Goal: Task Accomplishment & Management: Use online tool/utility

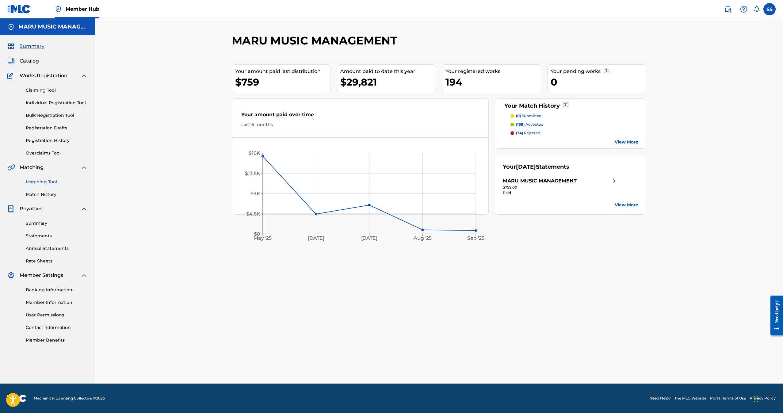
click at [47, 182] on link "Matching Tool" at bounding box center [57, 182] width 62 height 6
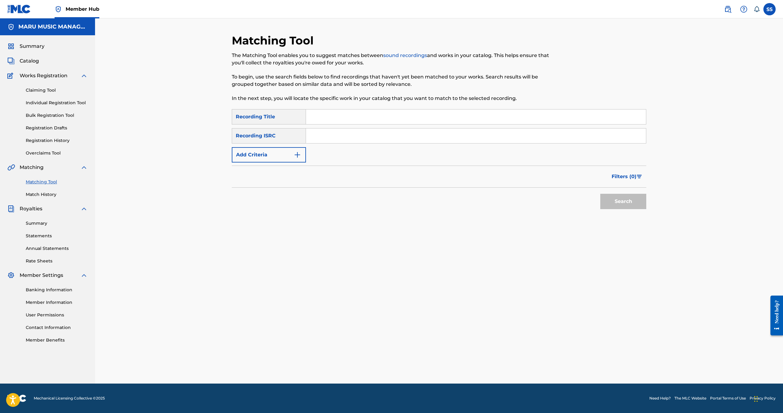
click at [328, 126] on div "SearchWithCriteria4876ade2-38d1-4aa6-94b9-def01d220c66 Recording Title SearchWi…" at bounding box center [439, 135] width 414 height 53
drag, startPoint x: 332, startPoint y: 116, endPoint x: 335, endPoint y: 117, distance: 3.4
click at [332, 116] on input "Search Form" at bounding box center [476, 116] width 340 height 15
click at [600, 194] on button "Search" at bounding box center [623, 201] width 46 height 15
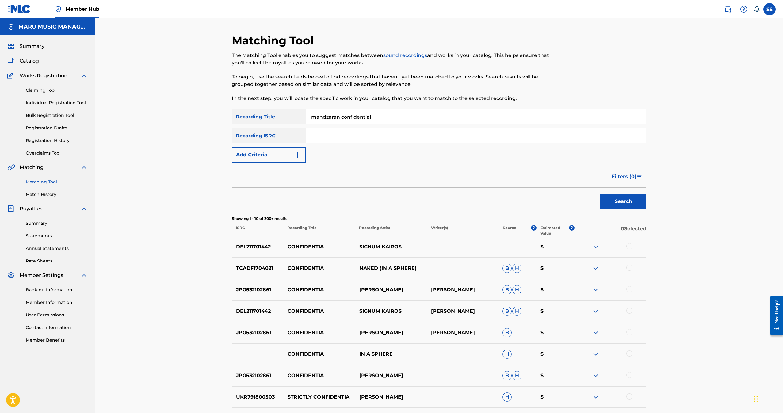
click at [600, 194] on button "Search" at bounding box center [623, 201] width 46 height 15
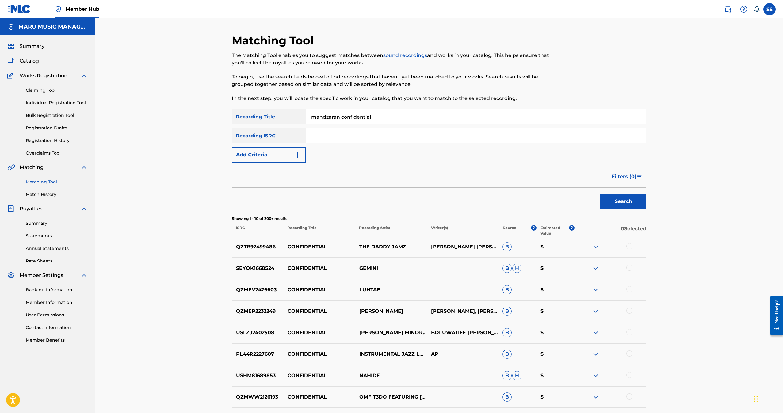
click at [322, 114] on input "mandzaran confidential" at bounding box center [476, 116] width 340 height 15
type input "mazandaran confidential"
click at [600, 194] on button "Search" at bounding box center [623, 201] width 46 height 15
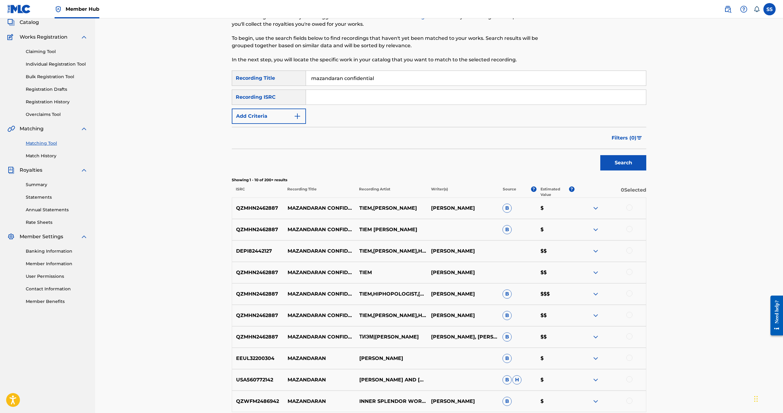
scroll to position [92, 0]
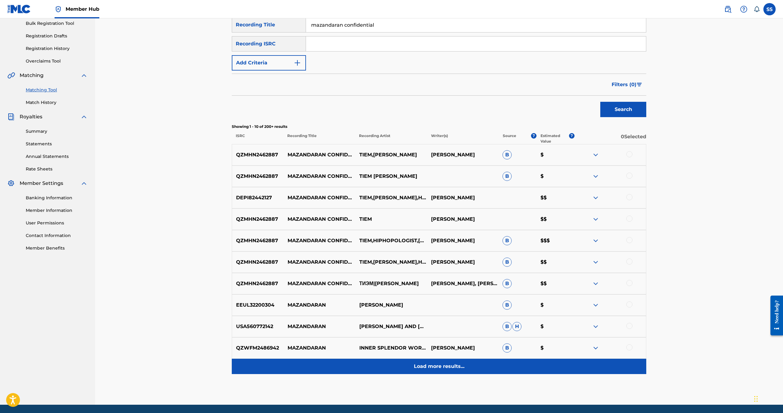
click at [444, 369] on p "Load more results..." at bounding box center [439, 366] width 51 height 7
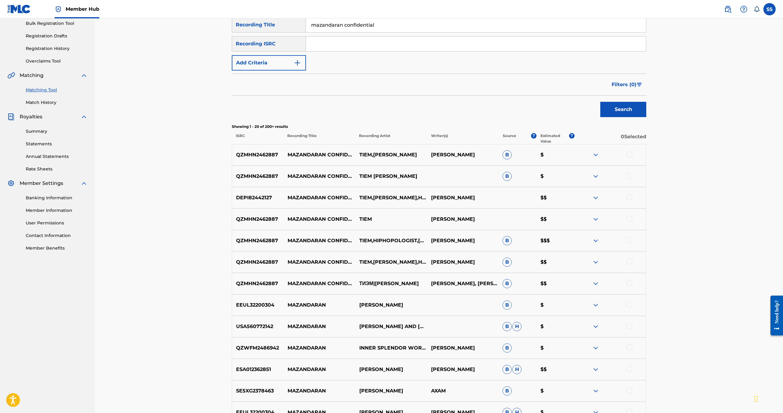
click at [633, 283] on div at bounding box center [610, 283] width 72 height 7
click at [628, 286] on div at bounding box center [629, 283] width 6 height 6
click at [629, 260] on div at bounding box center [629, 261] width 6 height 6
click at [630, 241] on div at bounding box center [629, 240] width 6 height 6
click at [631, 216] on div at bounding box center [610, 218] width 72 height 7
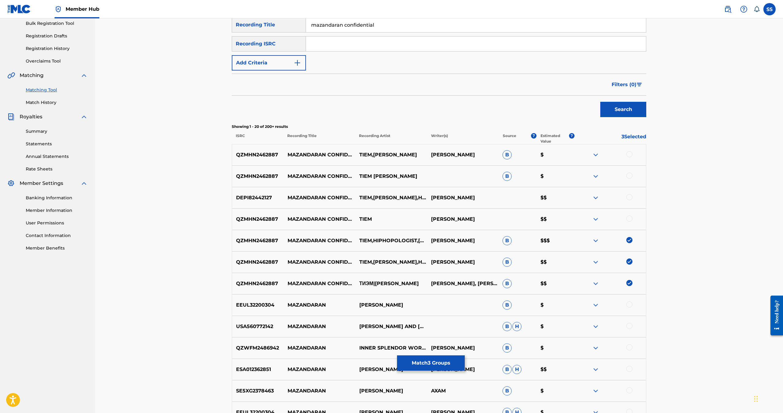
click at [628, 218] on div at bounding box center [629, 218] width 6 height 6
click at [630, 200] on div at bounding box center [610, 197] width 72 height 7
click at [634, 196] on div at bounding box center [610, 197] width 72 height 7
click at [628, 198] on div at bounding box center [629, 197] width 6 height 6
click at [630, 175] on div at bounding box center [629, 176] width 6 height 6
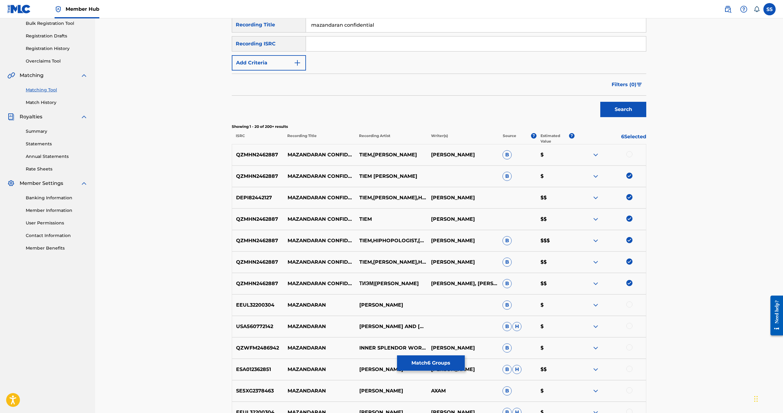
click at [630, 153] on div at bounding box center [629, 154] width 6 height 6
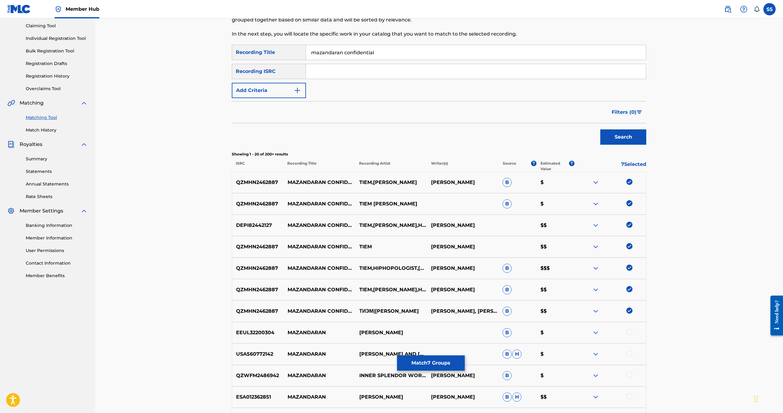
scroll to position [0, 0]
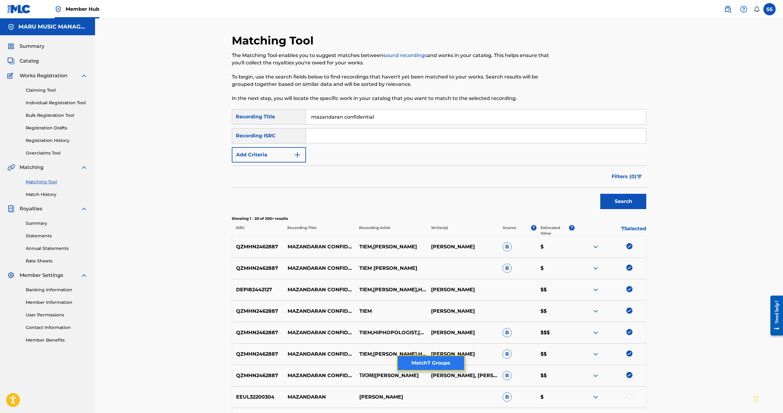
click at [427, 359] on button "Match 7 Groups" at bounding box center [431, 362] width 68 height 15
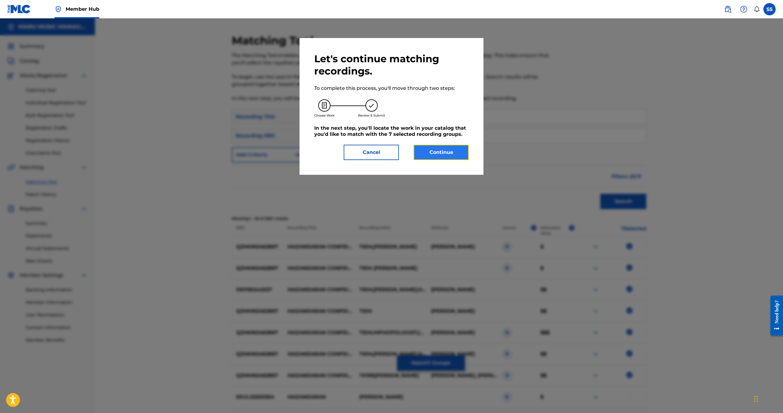
click at [448, 147] on button "Continue" at bounding box center [441, 152] width 55 height 15
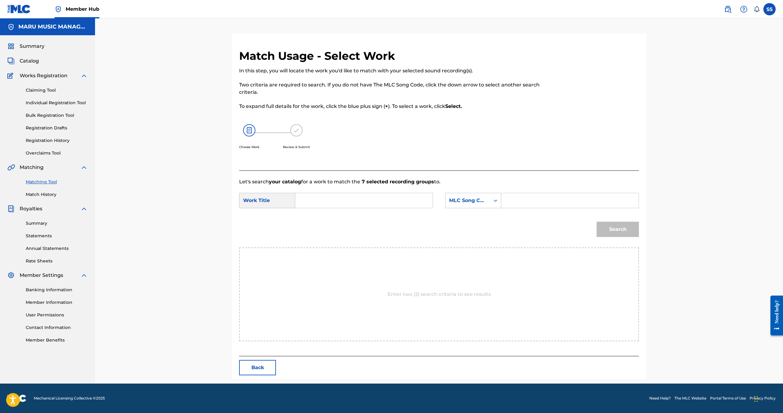
drag, startPoint x: 552, startPoint y: 204, endPoint x: 550, endPoint y: 197, distance: 7.3
click at [551, 198] on input "Search Form" at bounding box center [569, 200] width 127 height 15
paste input "MV16WU"
type input "MV16WU"
click at [340, 200] on input "Search Form" at bounding box center [363, 200] width 127 height 15
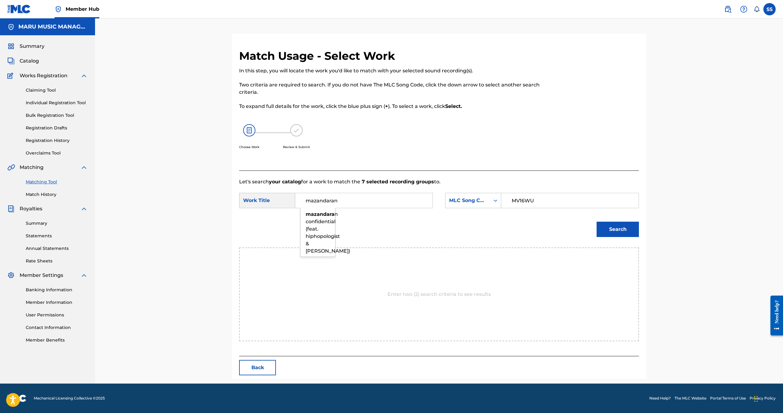
type input "mazandaran"
click at [597, 222] on button "Search" at bounding box center [618, 229] width 42 height 15
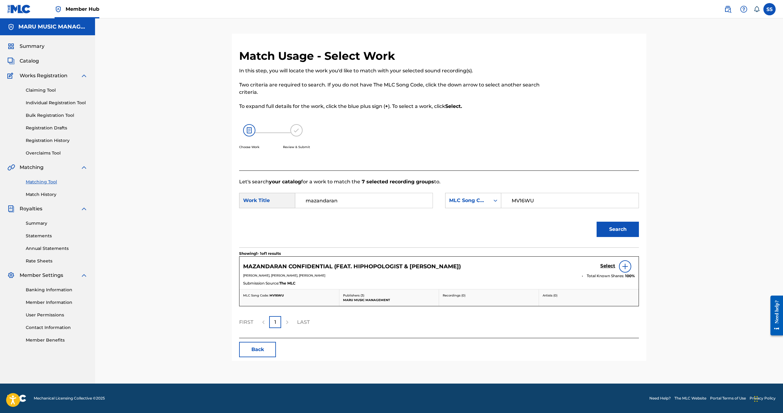
click at [625, 265] on img at bounding box center [624, 266] width 7 height 7
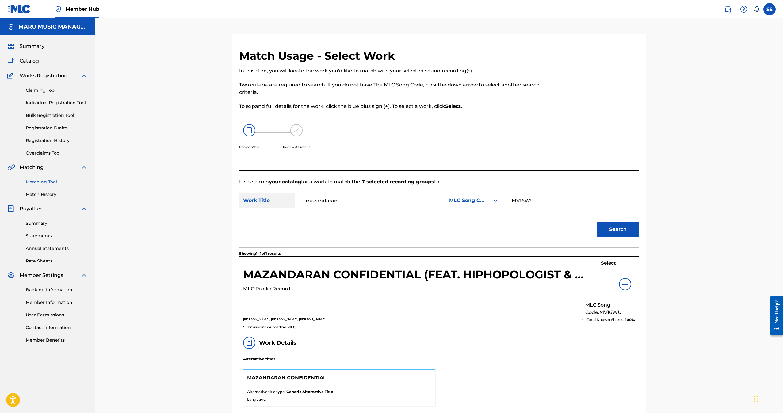
drag, startPoint x: 599, startPoint y: 250, endPoint x: 599, endPoint y: 254, distance: 4.6
click at [599, 250] on section "Showing 1 - 1 of 1 results" at bounding box center [439, 251] width 400 height 9
click at [604, 263] on h5 "Select" at bounding box center [608, 263] width 15 height 6
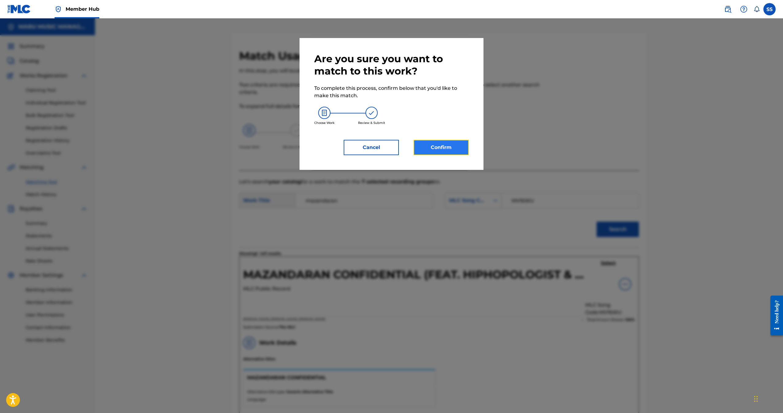
click at [451, 149] on button "Confirm" at bounding box center [441, 147] width 55 height 15
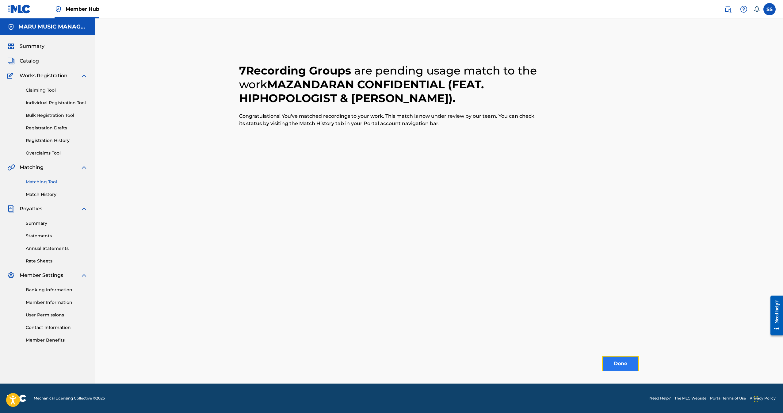
click at [616, 363] on button "Done" at bounding box center [620, 363] width 37 height 15
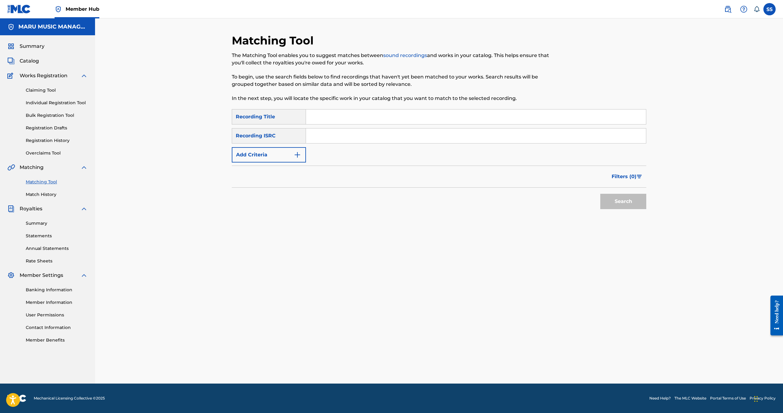
click at [364, 120] on input "Search Form" at bounding box center [476, 116] width 340 height 15
paste input "FOOROOTAN BAASH"
type input "FOOROOTAN BAASH"
click at [600, 194] on button "Search" at bounding box center [623, 201] width 46 height 15
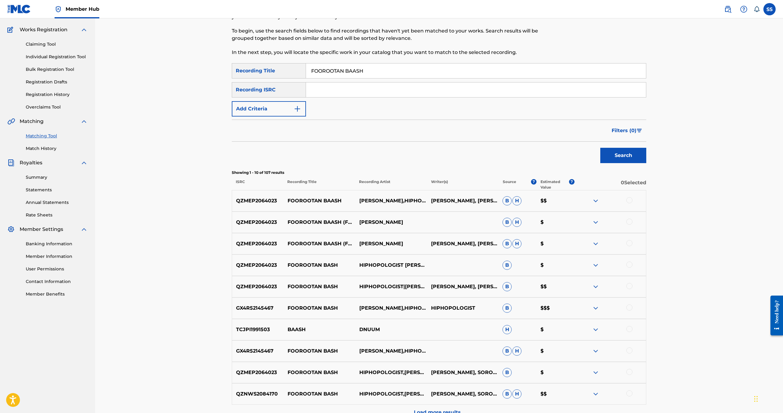
scroll to position [113, 0]
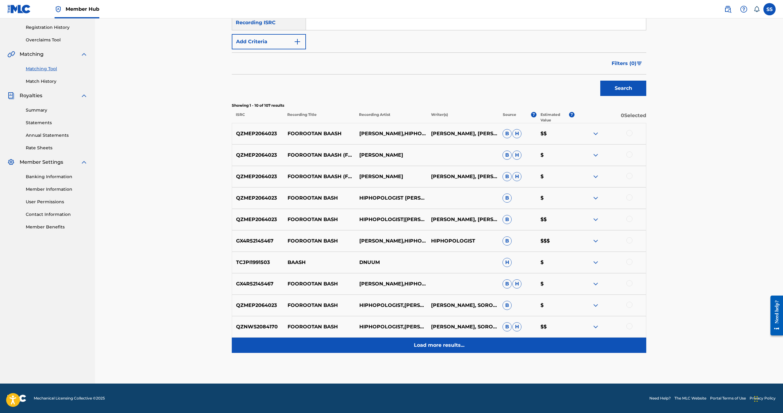
click at [450, 352] on div "Load more results..." at bounding box center [439, 344] width 414 height 15
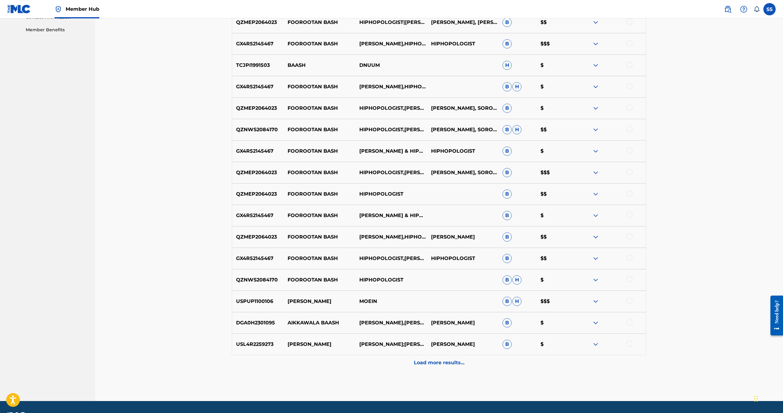
scroll to position [322, 0]
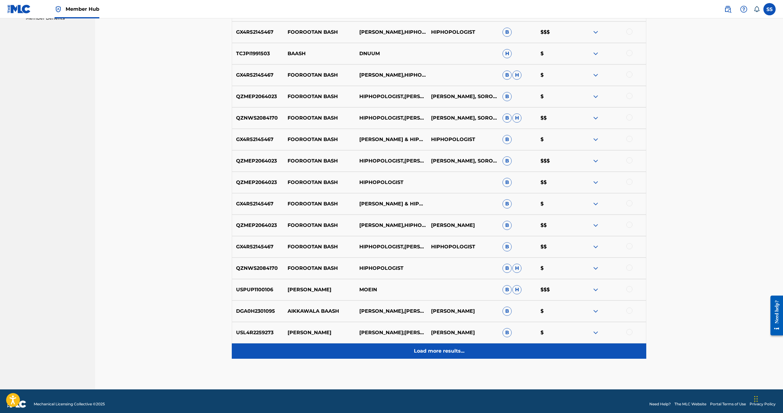
click at [444, 356] on div "Load more results..." at bounding box center [439, 350] width 414 height 15
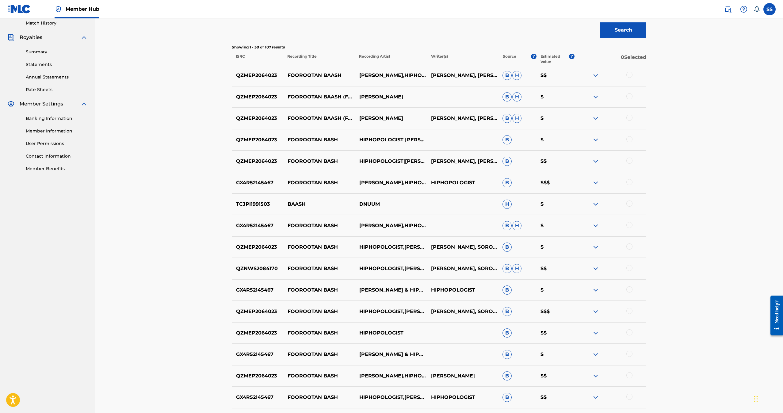
scroll to position [138, 0]
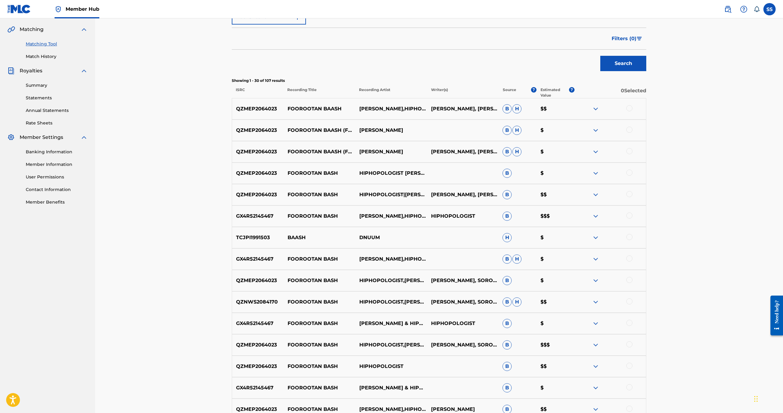
click at [628, 109] on div at bounding box center [629, 108] width 6 height 6
click at [629, 130] on div at bounding box center [629, 130] width 6 height 6
click at [629, 153] on div at bounding box center [629, 151] width 6 height 6
click at [630, 171] on div at bounding box center [629, 173] width 6 height 6
click at [628, 195] on div at bounding box center [629, 194] width 6 height 6
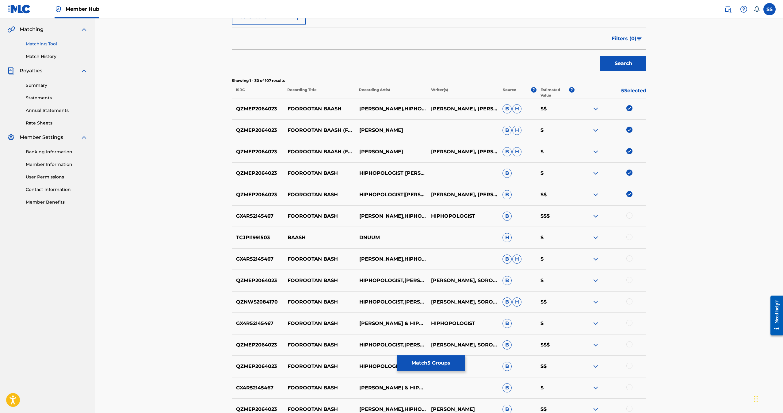
click at [626, 215] on div at bounding box center [610, 215] width 72 height 7
click at [629, 216] on div at bounding box center [629, 215] width 6 height 6
click at [630, 255] on div at bounding box center [629, 258] width 6 height 6
click at [627, 281] on div at bounding box center [629, 280] width 6 height 6
click at [630, 300] on div at bounding box center [629, 301] width 6 height 6
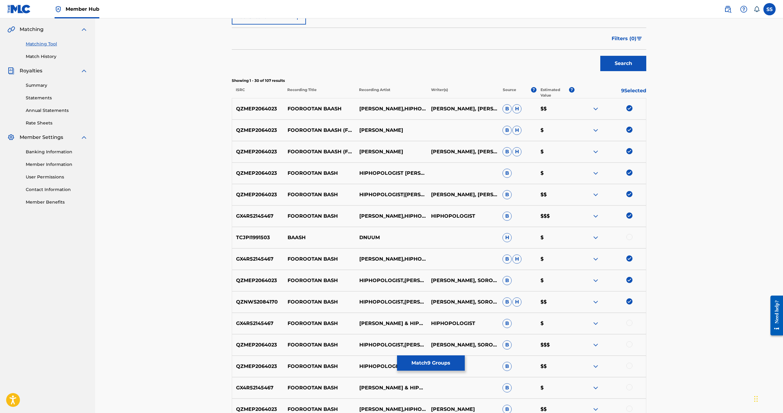
click at [629, 323] on div at bounding box center [629, 323] width 6 height 6
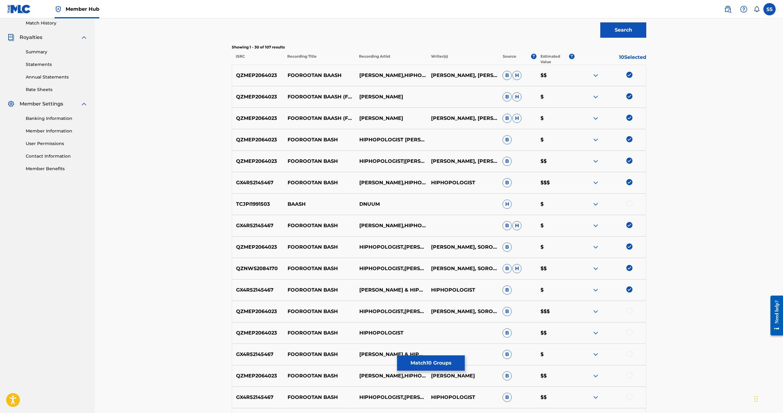
scroll to position [184, 0]
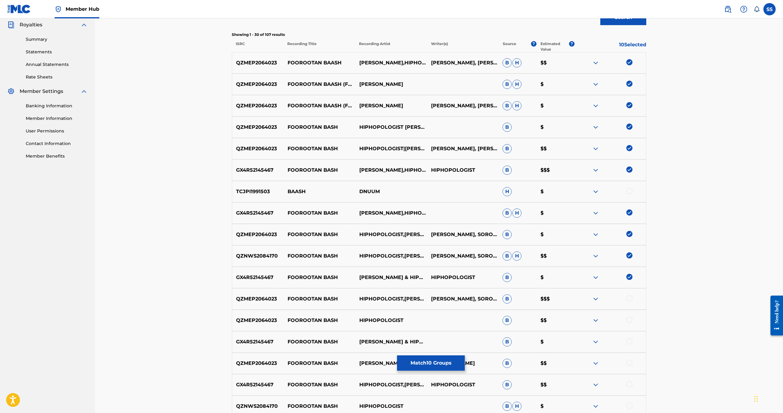
click at [629, 300] on div at bounding box center [629, 298] width 6 height 6
click at [628, 317] on div at bounding box center [629, 320] width 6 height 6
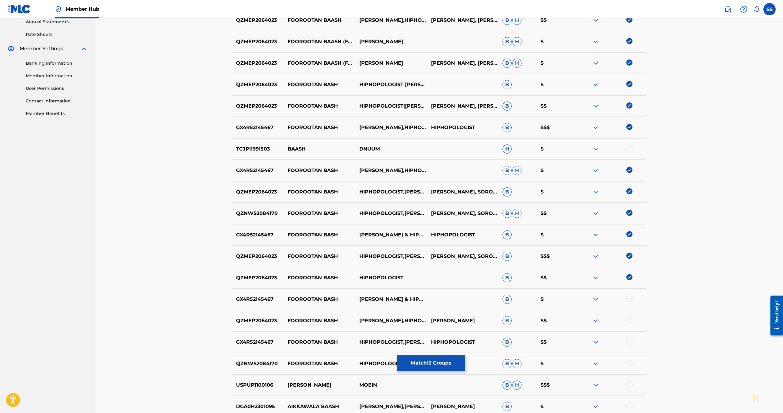
scroll to position [276, 0]
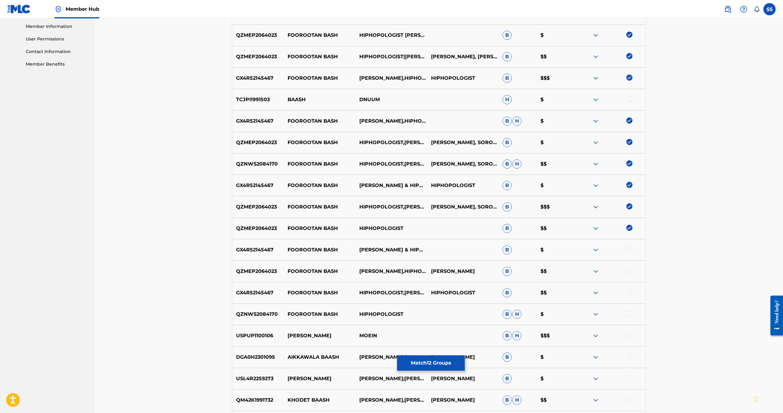
click at [630, 247] on div at bounding box center [629, 249] width 6 height 6
click at [630, 271] on div at bounding box center [629, 271] width 6 height 6
click at [630, 292] on div at bounding box center [629, 292] width 6 height 6
click at [629, 313] on div at bounding box center [629, 314] width 6 height 6
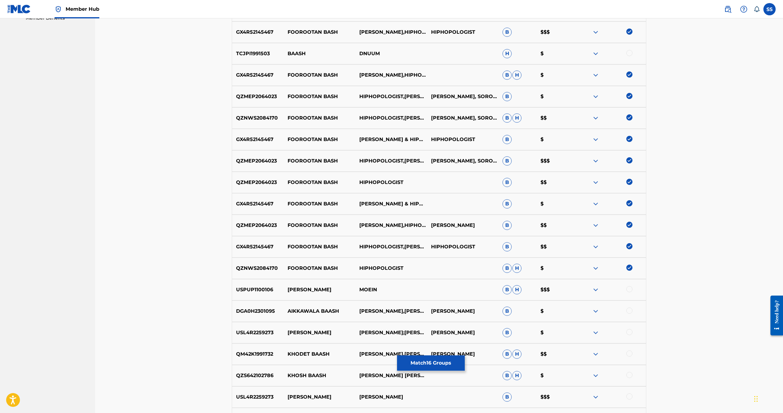
scroll to position [414, 0]
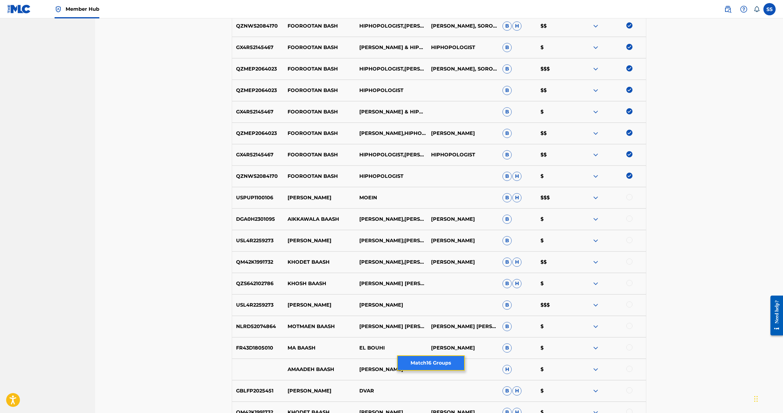
click at [421, 360] on button "Match 16 Groups" at bounding box center [431, 362] width 68 height 15
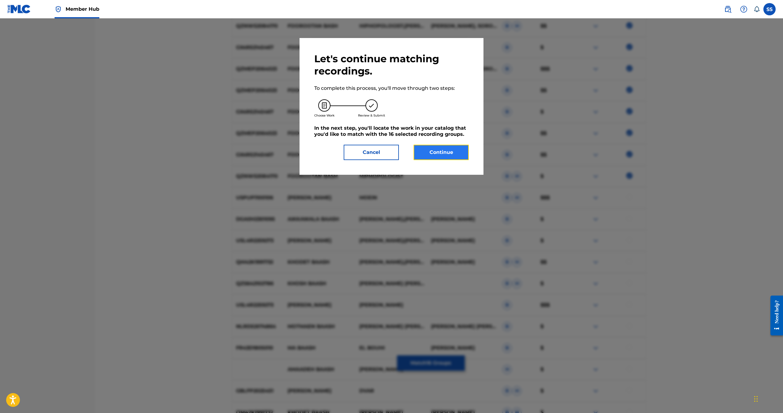
click at [440, 150] on button "Continue" at bounding box center [441, 152] width 55 height 15
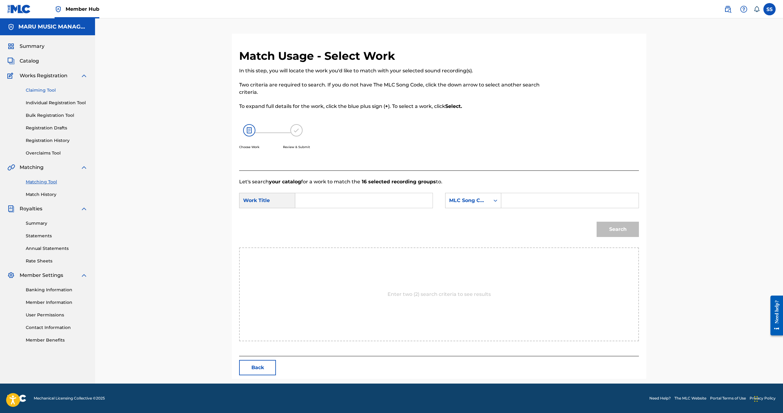
scroll to position [0, 0]
drag, startPoint x: 530, startPoint y: 202, endPoint x: 499, endPoint y: 195, distance: 32.1
click at [528, 201] on input "Search Form" at bounding box center [569, 200] width 127 height 15
paste input "FB96DF"
type input "FB96DF"
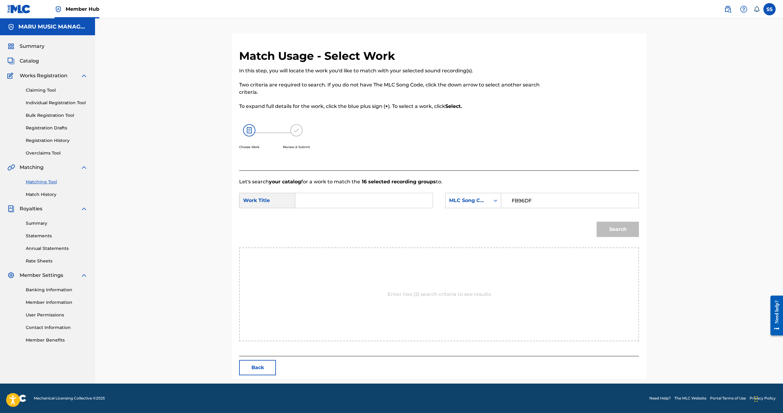
click at [356, 195] on input "Search Form" at bounding box center [363, 200] width 127 height 15
type input "foorootan baash"
click at [597, 222] on button "Search" at bounding box center [618, 229] width 42 height 15
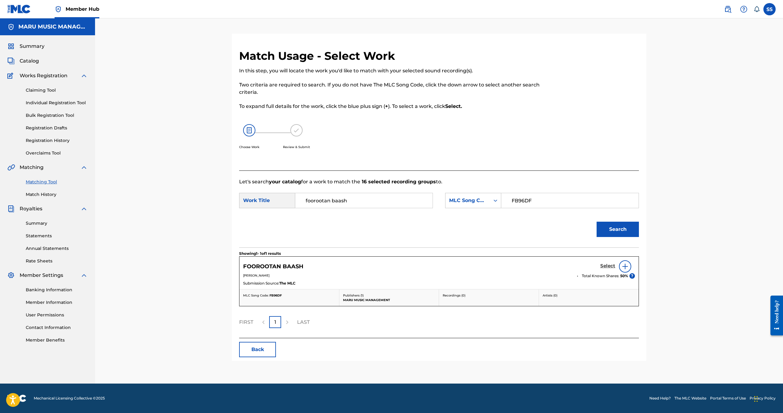
click at [610, 266] on h5 "Select" at bounding box center [607, 266] width 15 height 6
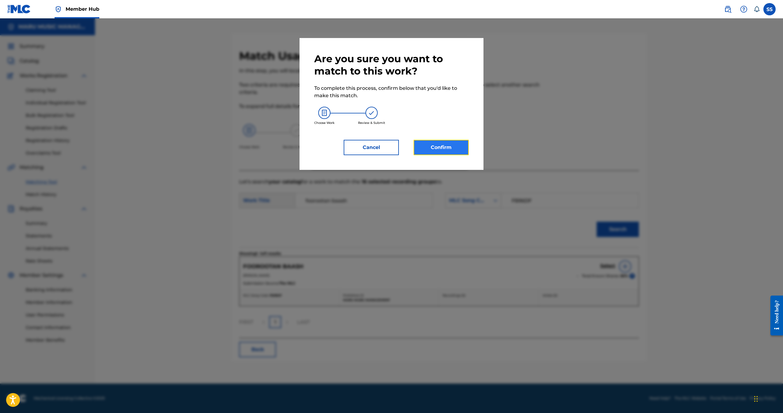
click at [451, 147] on button "Confirm" at bounding box center [441, 147] width 55 height 15
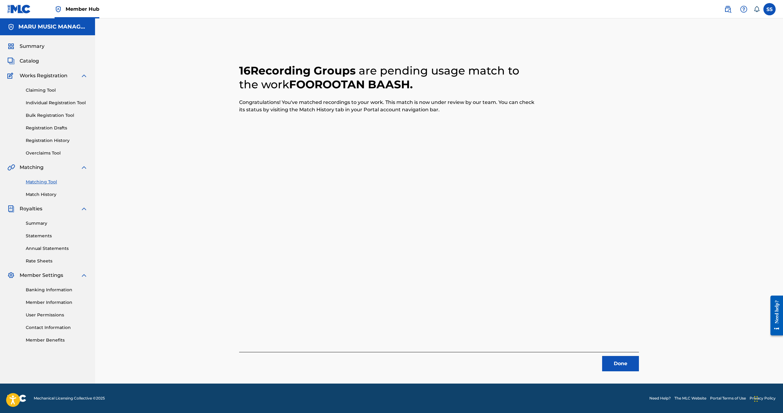
click at [611, 377] on div "16 Recording Groups are pending usage match to the work FOOROOTAN BAASH . Congr…" at bounding box center [438, 209] width 429 height 350
click at [623, 356] on button "Done" at bounding box center [620, 363] width 37 height 15
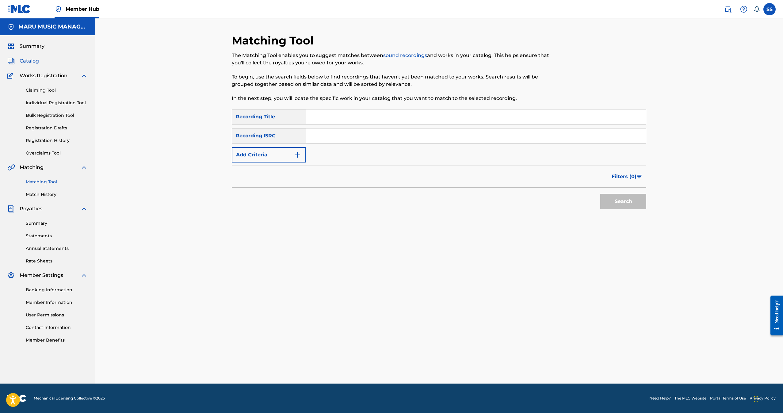
click at [30, 62] on span "Catalog" at bounding box center [29, 60] width 19 height 7
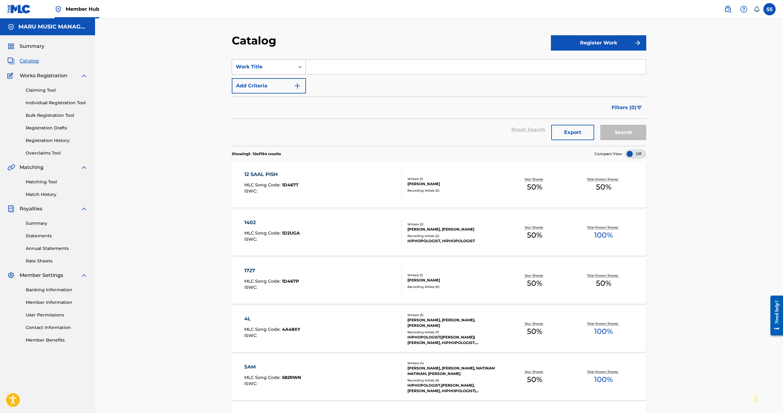
click at [288, 67] on div "Work Title" at bounding box center [263, 66] width 55 height 7
click at [269, 131] on div "MLC Song Code" at bounding box center [269, 127] width 74 height 15
click at [331, 66] on input "Search Form" at bounding box center [476, 66] width 340 height 15
paste input "N957J1"
type input "N957J1"
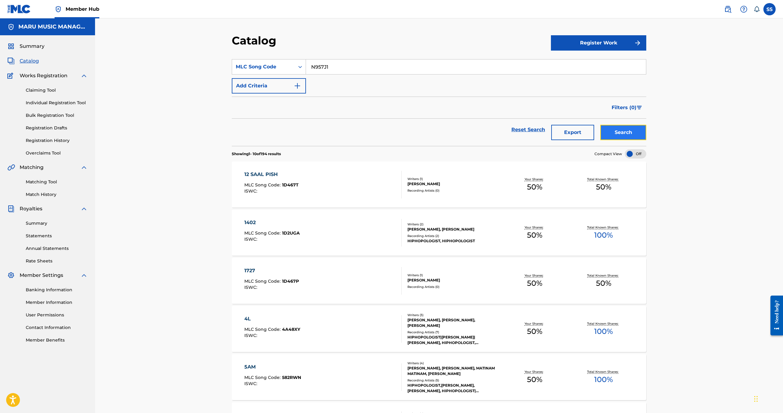
click at [609, 133] on button "Search" at bounding box center [623, 132] width 46 height 15
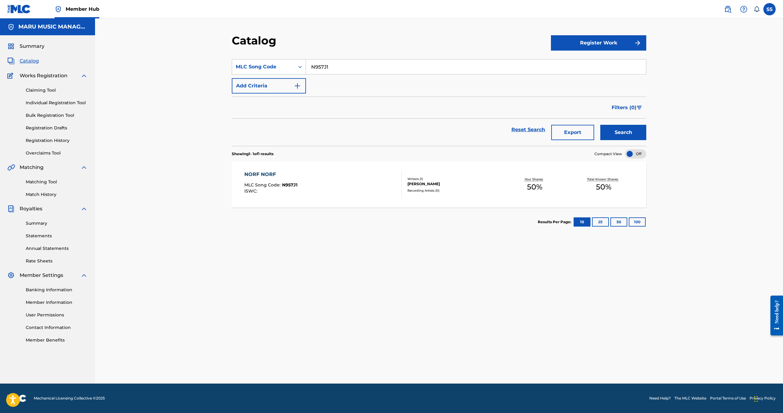
click at [389, 180] on div "NORF NORF MLC Song Code : N957J1 ISWC :" at bounding box center [323, 185] width 158 height 28
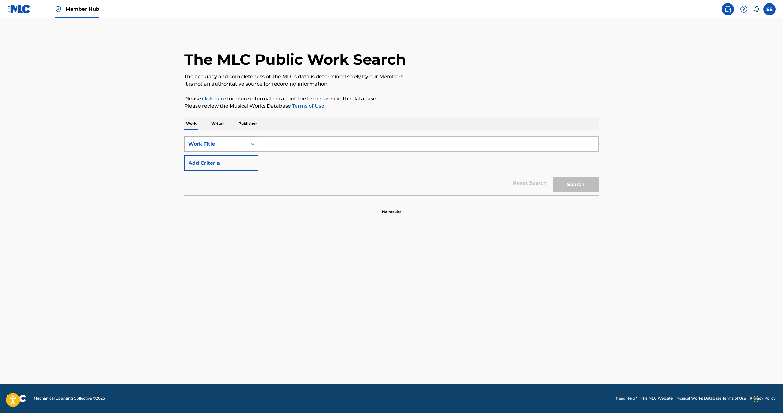
click at [212, 143] on div "Work Title" at bounding box center [215, 143] width 55 height 7
click at [213, 191] on div "MLC Song Code" at bounding box center [222, 189] width 74 height 15
click at [296, 145] on input "Search Form" at bounding box center [428, 144] width 340 height 15
paste input "N81RF9"
type input "N81RF9"
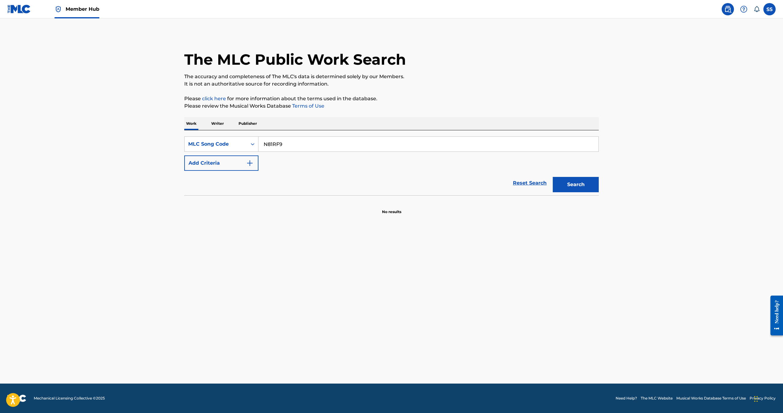
click at [577, 196] on section at bounding box center [391, 196] width 414 height 3
click at [583, 189] on button "Search" at bounding box center [576, 184] width 46 height 15
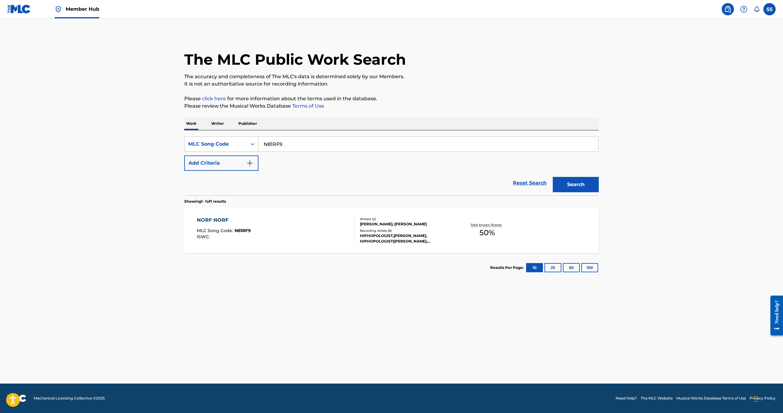
click at [378, 241] on div "HIPHOPOLOGIST,ASHKAN KAGAN, HIPHOPOLOGIST|ASHKAN KAGAN, HIPHOPOLOGIST,ASHKAN KA…" at bounding box center [406, 238] width 93 height 11
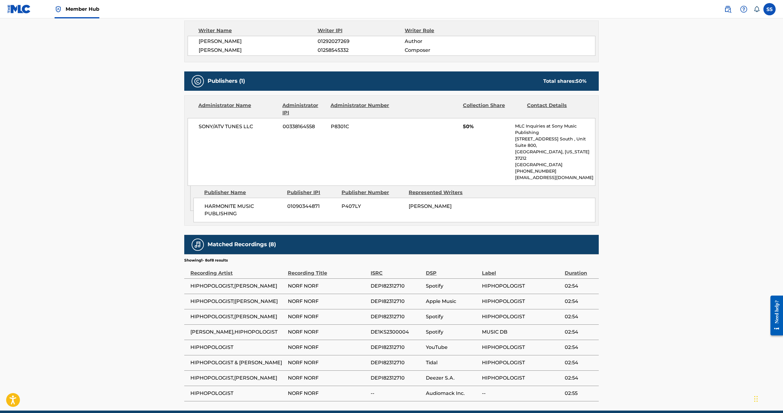
scroll to position [233, 0]
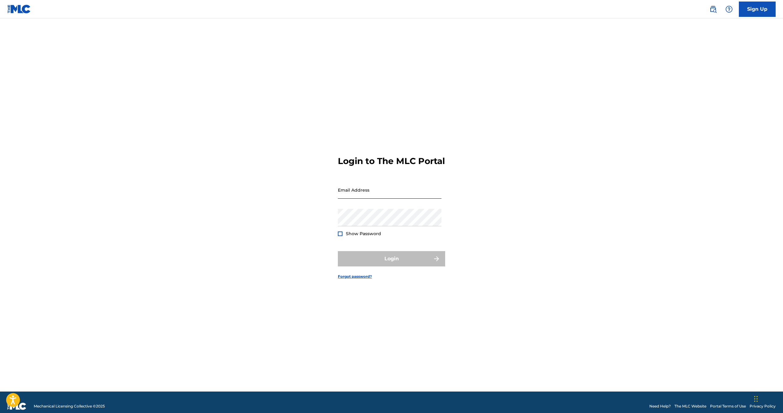
click at [387, 195] on input "Email Address" at bounding box center [390, 189] width 104 height 17
type input "[PERSON_NAME][EMAIL_ADDRESS][DOMAIN_NAME]"
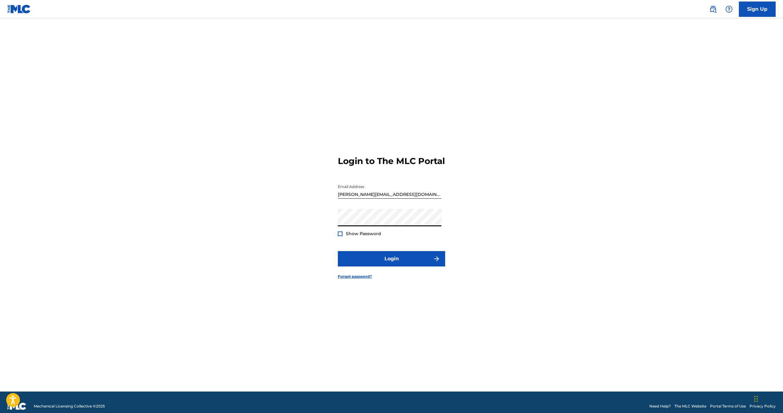
click at [338, 251] on button "Login" at bounding box center [391, 258] width 107 height 15
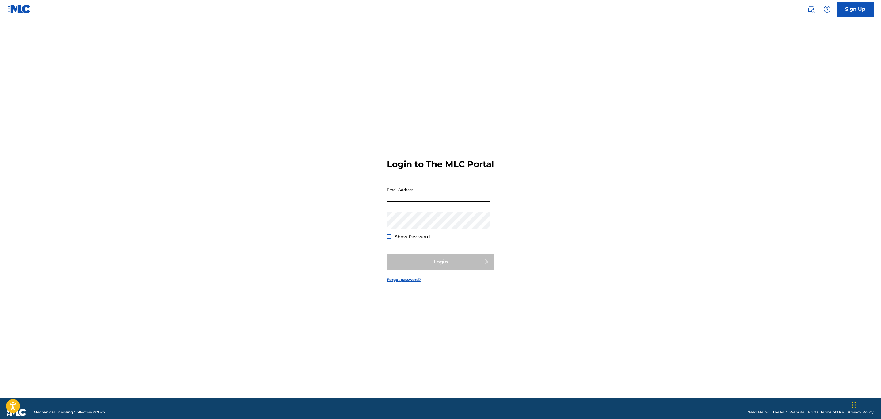
click at [446, 196] on input "Email Address" at bounding box center [439, 192] width 104 height 17
type input "[PERSON_NAME][EMAIL_ADDRESS][DOMAIN_NAME]"
click at [387, 254] on button "Login" at bounding box center [440, 261] width 107 height 15
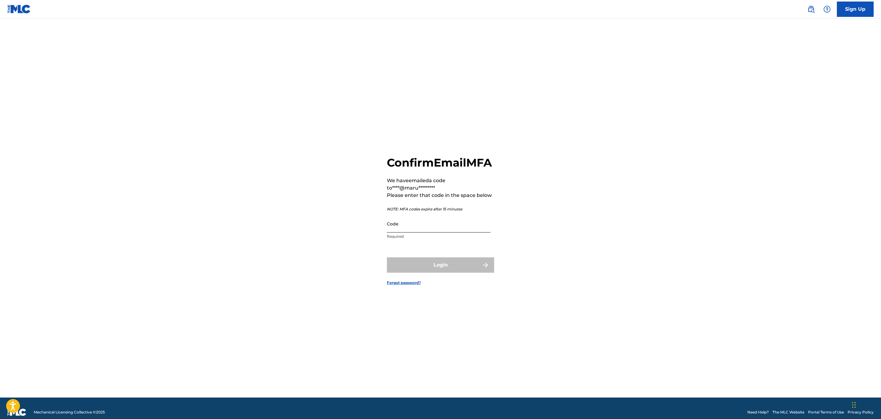
click at [409, 223] on input "Code" at bounding box center [439, 223] width 104 height 17
paste input "115850"
type input "115850"
click at [409, 270] on button "Login" at bounding box center [440, 264] width 107 height 15
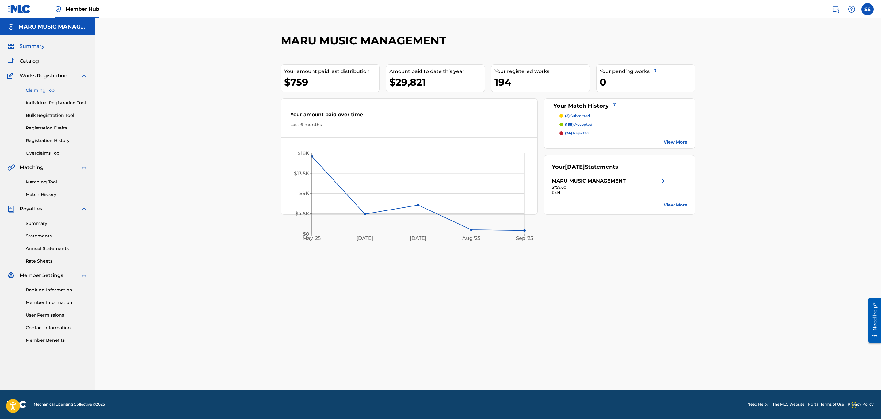
click at [45, 89] on link "Claiming Tool" at bounding box center [57, 90] width 62 height 6
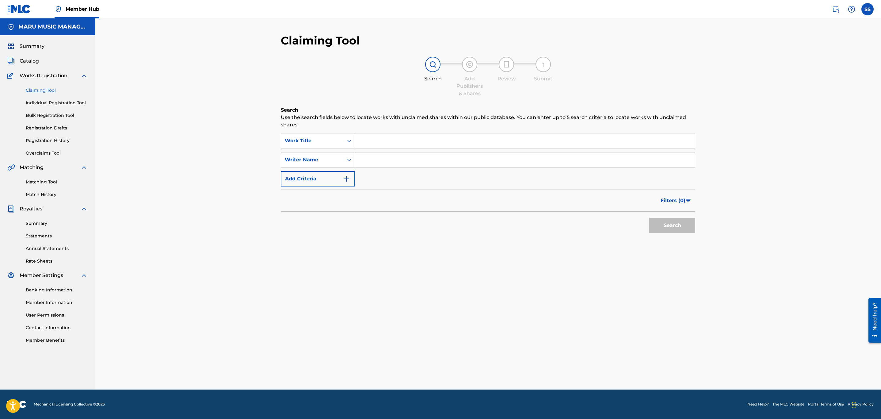
click at [371, 139] on input "Search Form" at bounding box center [525, 140] width 340 height 15
type input "flex on me"
click at [649, 218] on button "Search" at bounding box center [672, 225] width 46 height 15
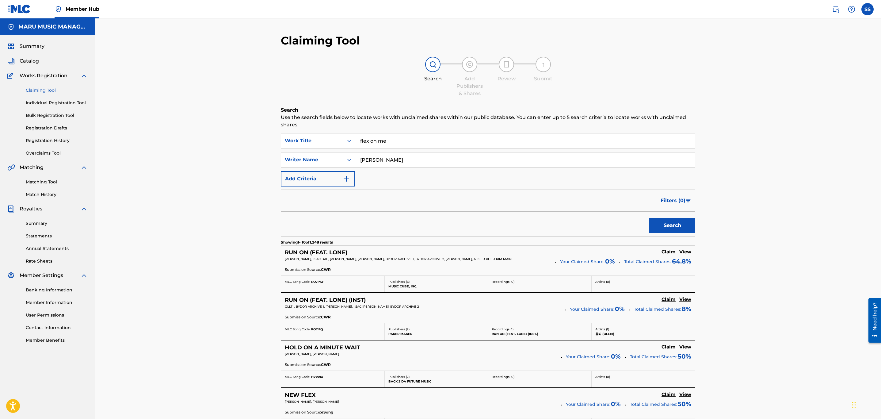
drag, startPoint x: 413, startPoint y: 157, endPoint x: 219, endPoint y: 130, distance: 196.0
click at [219, 130] on div "Claiming Tool Search Add Publishers & Shares Review Submit Search Use the searc…" at bounding box center [488, 400] width 786 height 764
type input "marr"
click at [649, 218] on button "Search" at bounding box center [672, 225] width 46 height 15
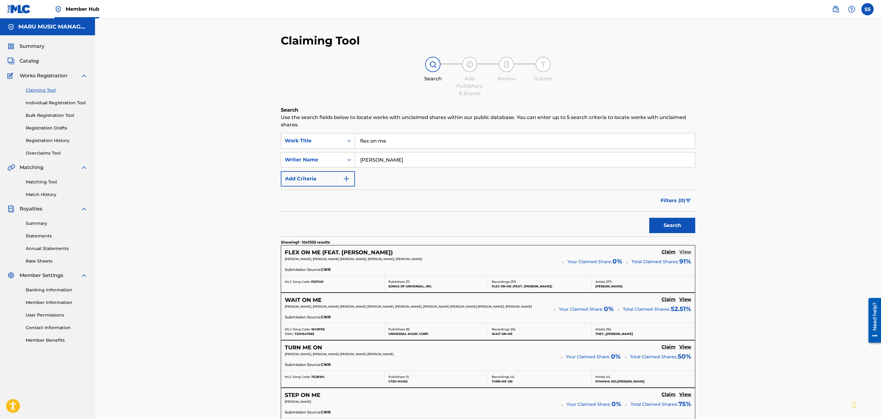
click at [688, 252] on h5 "View" at bounding box center [685, 252] width 12 height 6
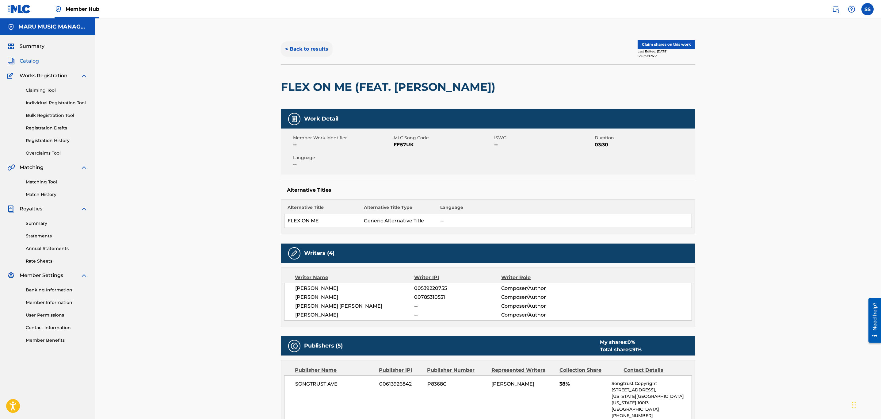
click at [315, 55] on button "< Back to results" at bounding box center [307, 48] width 52 height 15
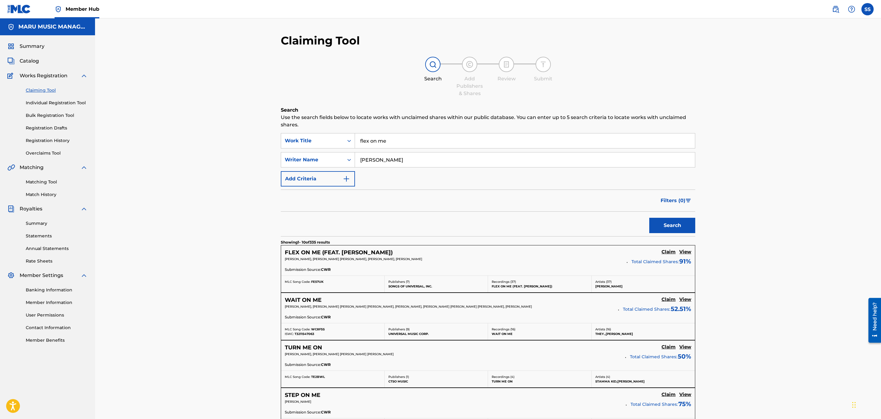
drag, startPoint x: 399, startPoint y: 141, endPoint x: 161, endPoint y: 91, distance: 243.7
click at [162, 92] on div "Claiming Tool Search Add Publishers & Shares Review Submit Search Use the searc…" at bounding box center [488, 400] width 786 height 764
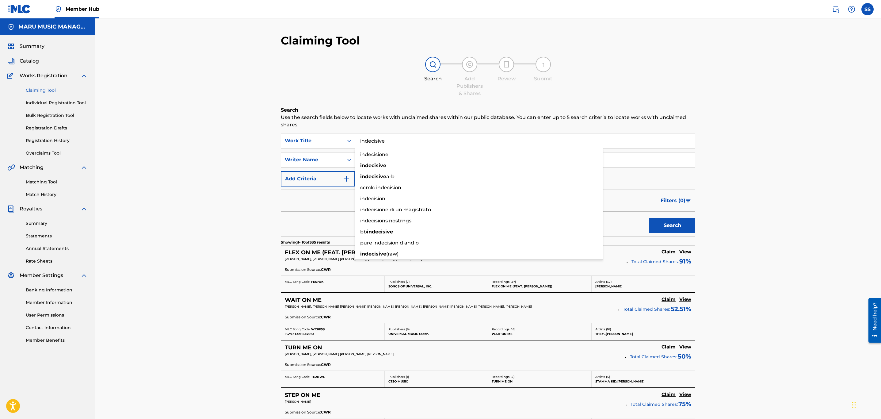
type input "indecisive"
click at [649, 218] on button "Search" at bounding box center [672, 225] width 46 height 15
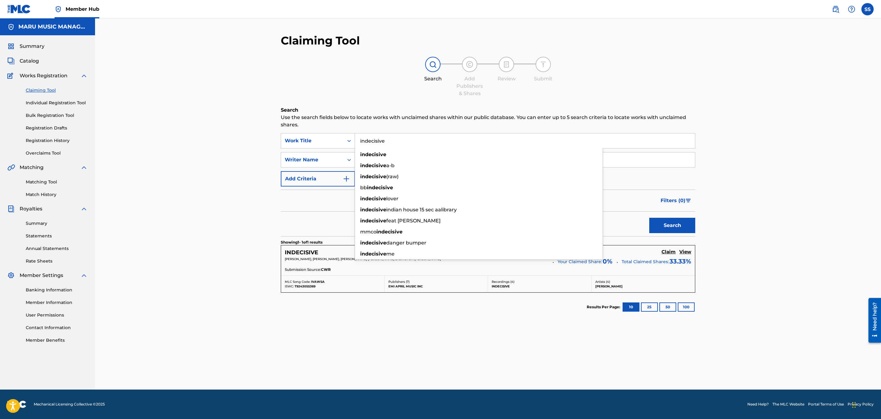
click at [163, 146] on div "Claiming Tool Search Add Publishers & Shares Review Submit Search Use the searc…" at bounding box center [488, 203] width 786 height 371
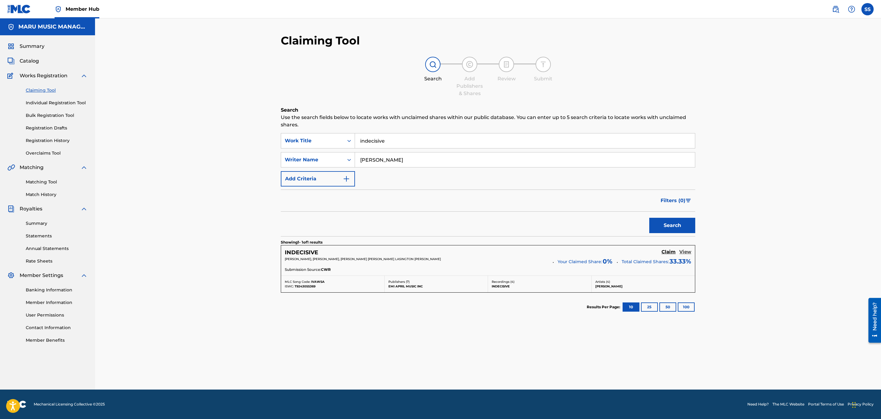
click at [684, 251] on h5 "View" at bounding box center [685, 252] width 12 height 6
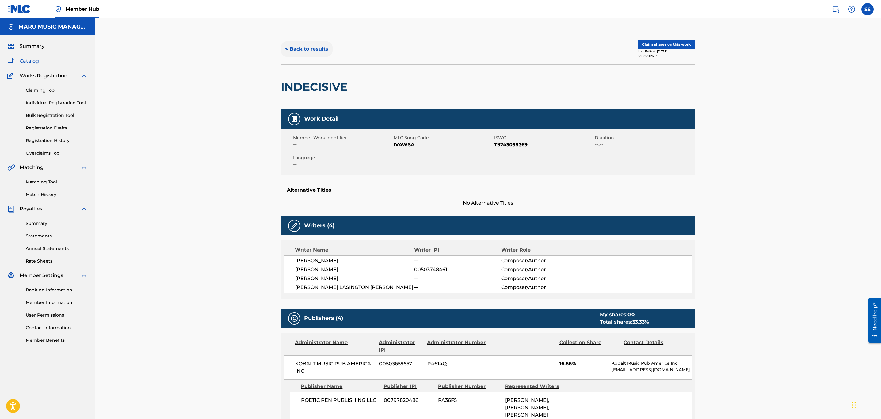
click at [292, 47] on button "< Back to results" at bounding box center [307, 48] width 52 height 15
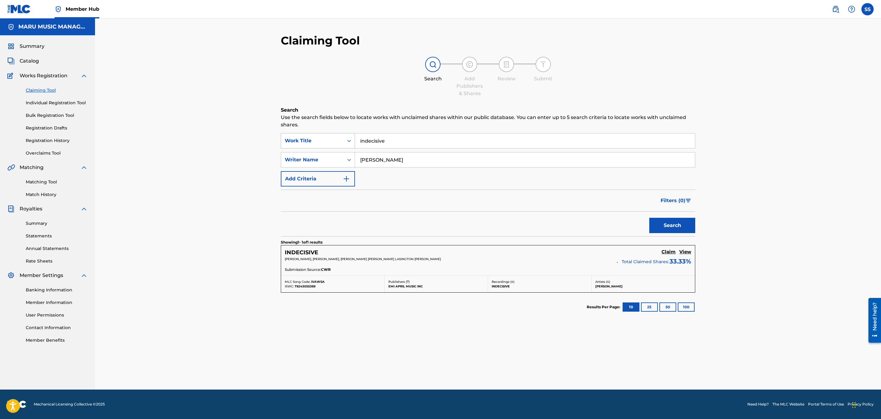
drag, startPoint x: 363, startPoint y: 142, endPoint x: 316, endPoint y: 143, distance: 47.5
click at [316, 143] on div "SearchWithCriteria45e868c7-51c9-4fe2-a910-c03e05e33969 Work Title indecisive" at bounding box center [488, 140] width 414 height 15
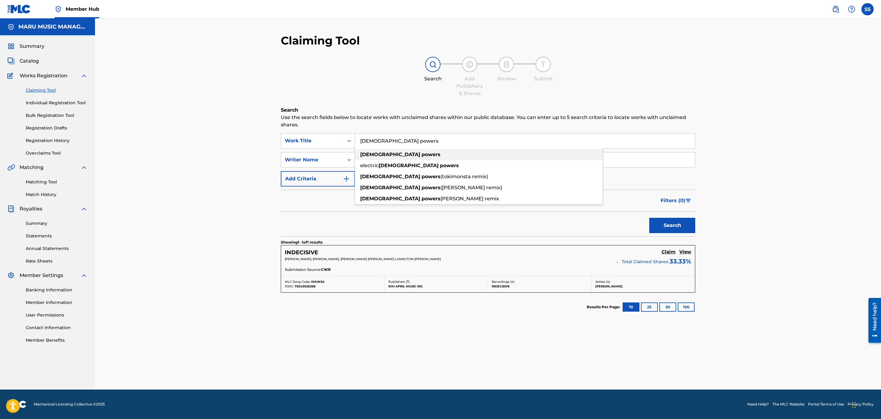
type input "lady powers"
click at [421, 153] on strong "powers" at bounding box center [430, 154] width 19 height 6
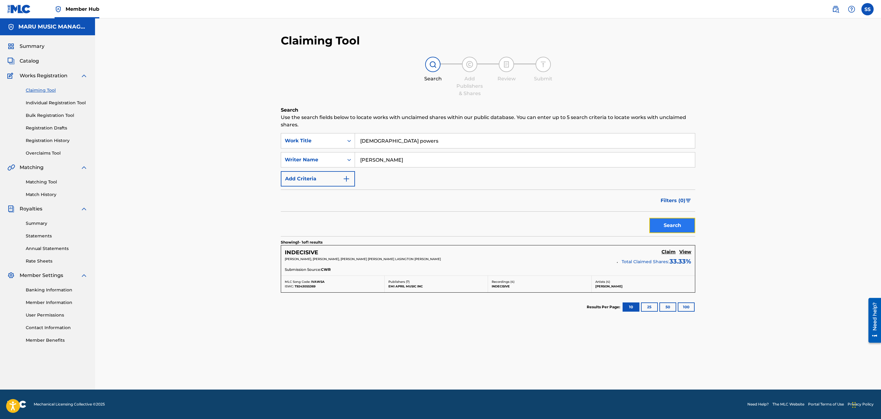
click at [680, 225] on button "Search" at bounding box center [672, 225] width 46 height 15
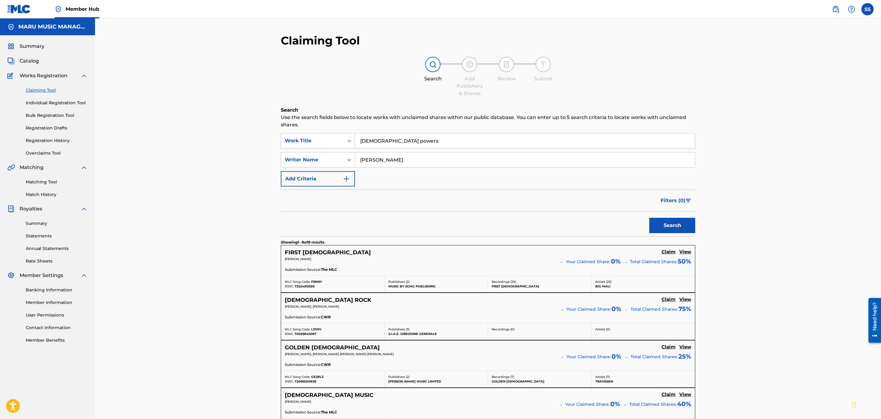
drag, startPoint x: 328, startPoint y: 149, endPoint x: 198, endPoint y: 132, distance: 131.4
click at [200, 132] on div "Claiming Tool Search Add Publishers & Shares Review Submit Search Use the searc…" at bounding box center [488, 351] width 786 height 666
type input "shane"
click at [649, 218] on button "Search" at bounding box center [672, 225] width 46 height 15
click at [29, 39] on div "Summary Catalog Works Registration Claiming Tool Individual Registration Tool B…" at bounding box center [47, 192] width 95 height 315
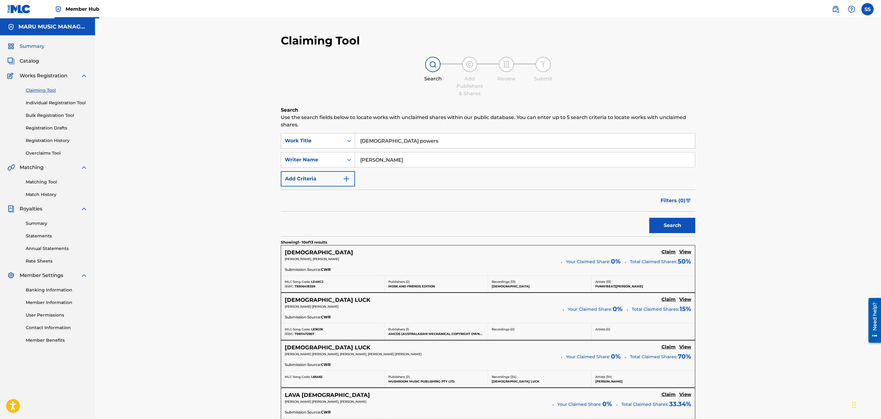
click at [28, 44] on span "Summary" at bounding box center [32, 46] width 25 height 7
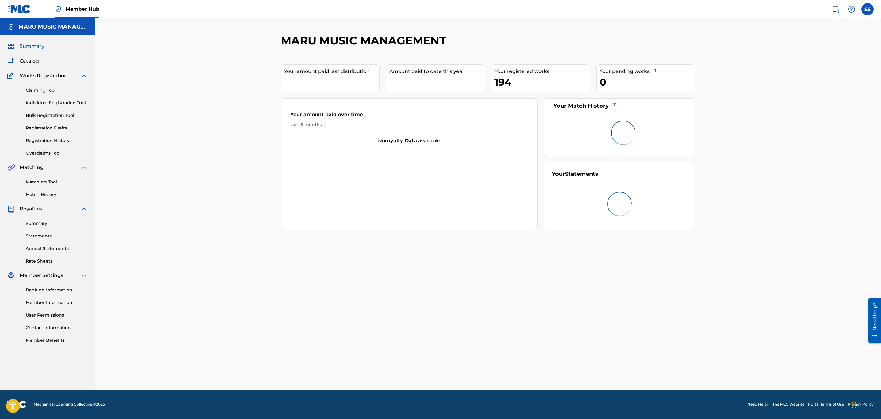
click at [28, 44] on span "Summary" at bounding box center [32, 46] width 25 height 7
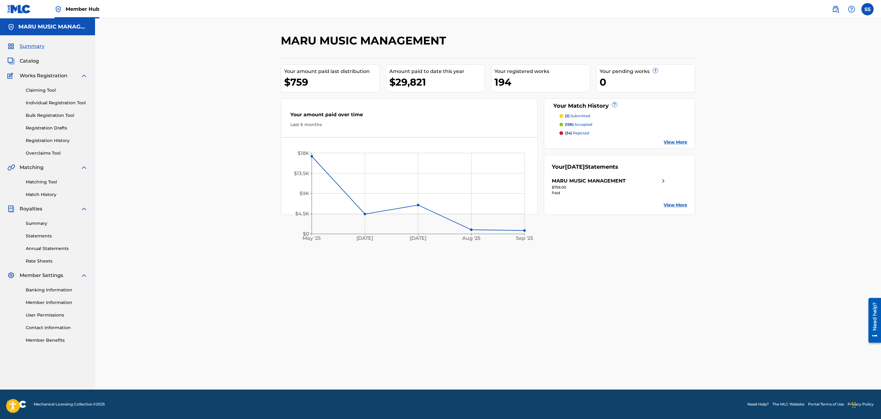
click at [581, 132] on p "(34) rejected" at bounding box center [577, 133] width 24 height 6
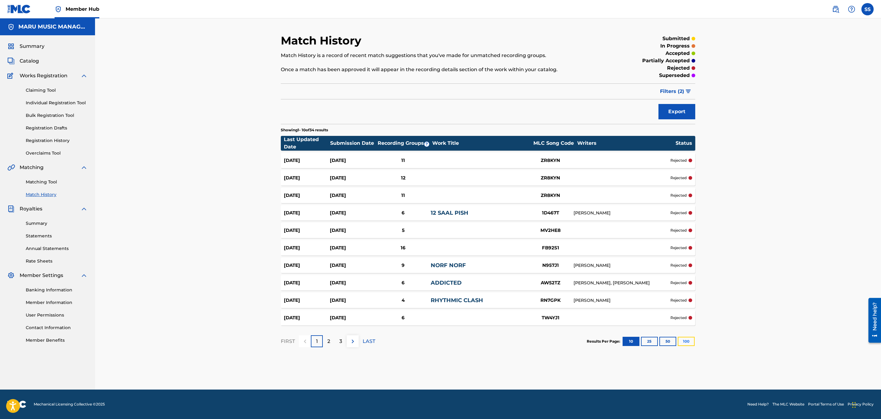
click at [680, 341] on button "100" at bounding box center [686, 341] width 17 height 9
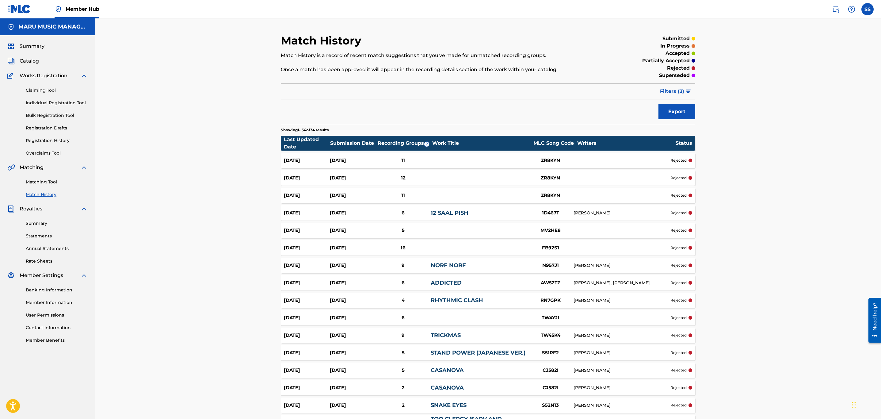
click at [784, 194] on div "Match History Match History is a record of recent match suggestions that you've…" at bounding box center [488, 398] width 786 height 760
click at [29, 52] on div "Summary Catalog Works Registration Claiming Tool Individual Registration Tool B…" at bounding box center [47, 192] width 95 height 315
click at [30, 42] on div "Summary Catalog Works Registration Claiming Tool Individual Registration Tool B…" at bounding box center [47, 192] width 95 height 315
click at [30, 46] on span "Summary" at bounding box center [32, 46] width 25 height 7
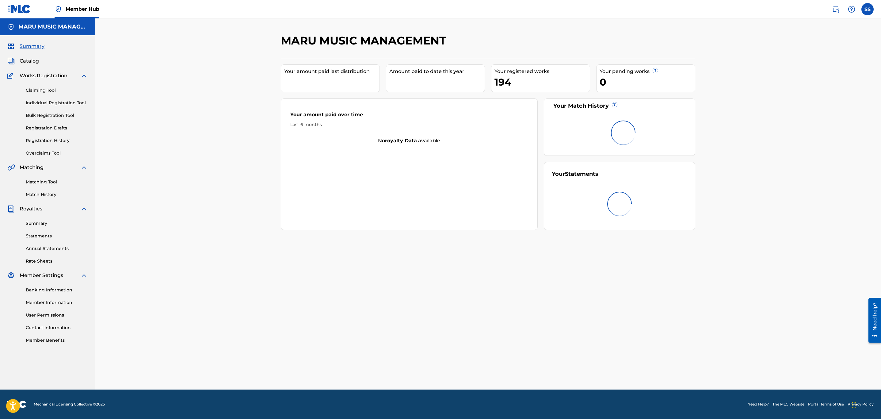
click at [30, 46] on span "Summary" at bounding box center [32, 46] width 25 height 7
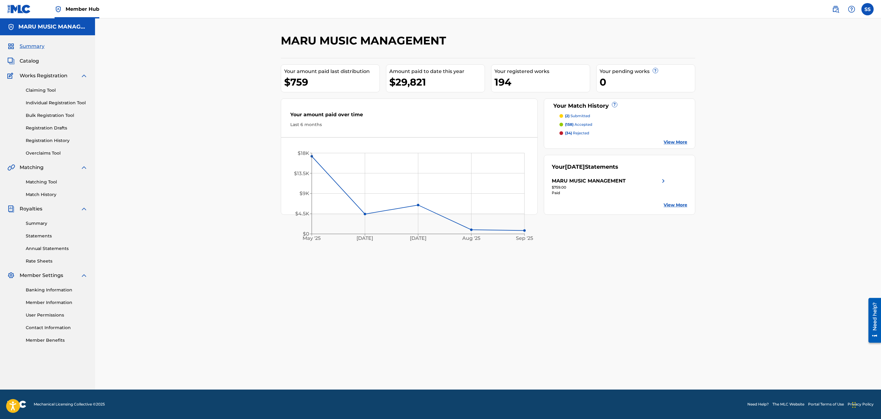
click at [614, 278] on div "MARU MUSIC MANAGEMENT Your amount paid last distribution $759 Amount paid to da…" at bounding box center [487, 212] width 429 height 356
drag, startPoint x: 29, startPoint y: 58, endPoint x: 30, endPoint y: 54, distance: 4.1
click at [29, 58] on span "Catalog" at bounding box center [29, 60] width 19 height 7
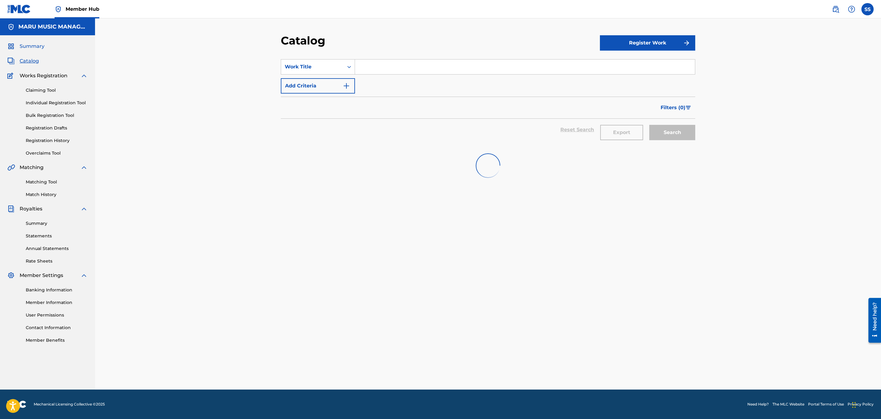
click at [37, 44] on span "Summary" at bounding box center [32, 46] width 25 height 7
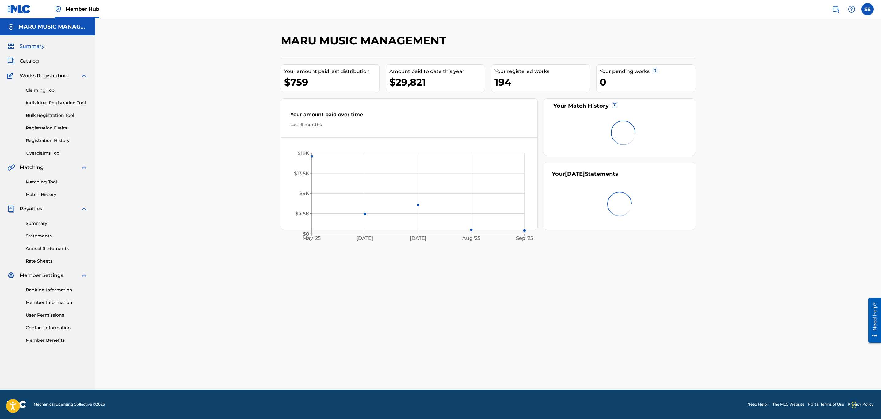
click at [37, 44] on span "Summary" at bounding box center [32, 46] width 25 height 7
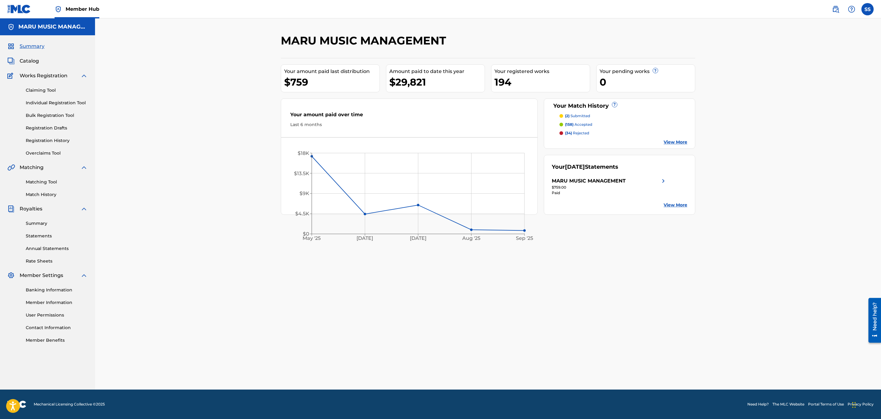
click at [32, 65] on div "Summary Catalog Works Registration Claiming Tool Individual Registration Tool B…" at bounding box center [47, 192] width 95 height 315
click at [34, 63] on span "Catalog" at bounding box center [29, 60] width 19 height 7
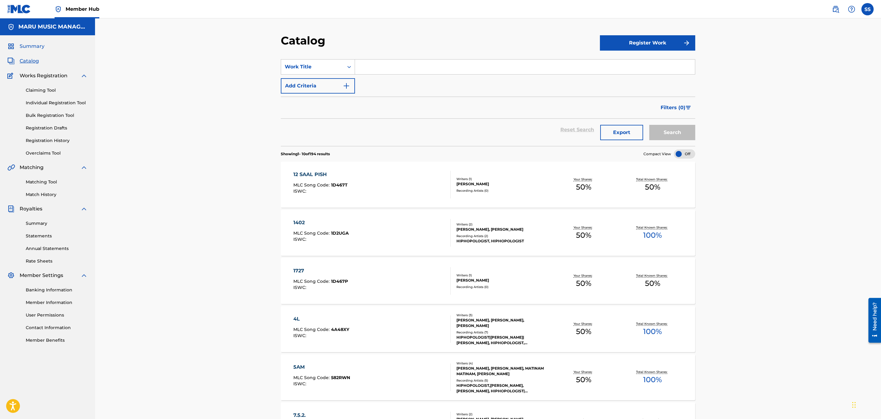
click at [35, 44] on span "Summary" at bounding box center [32, 46] width 25 height 7
